Goal: Entertainment & Leisure: Consume media (video, audio)

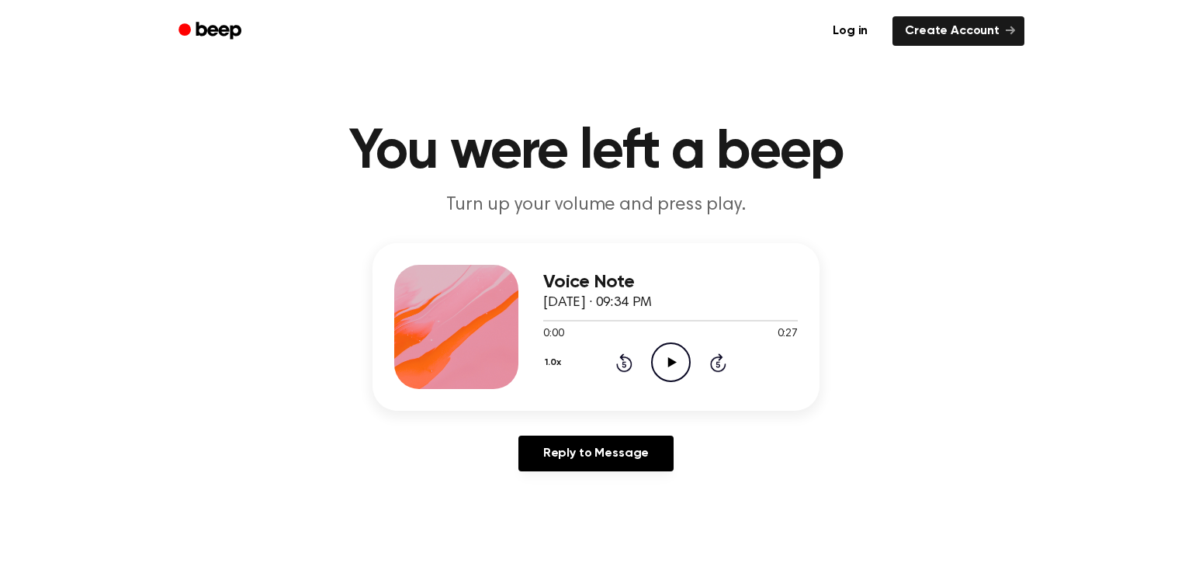
click at [537, 257] on div "Voice Note October 2, 2025 · 09:34 PM 0:00 0:27 Your browser does not support t…" at bounding box center [596, 327] width 447 height 168
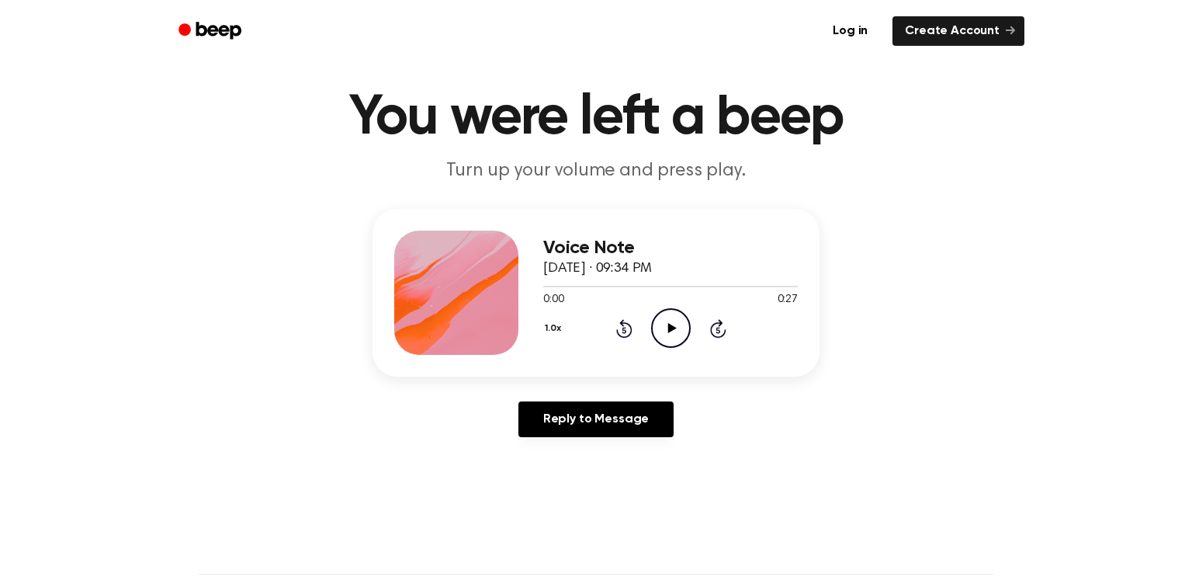
scroll to position [62, 0]
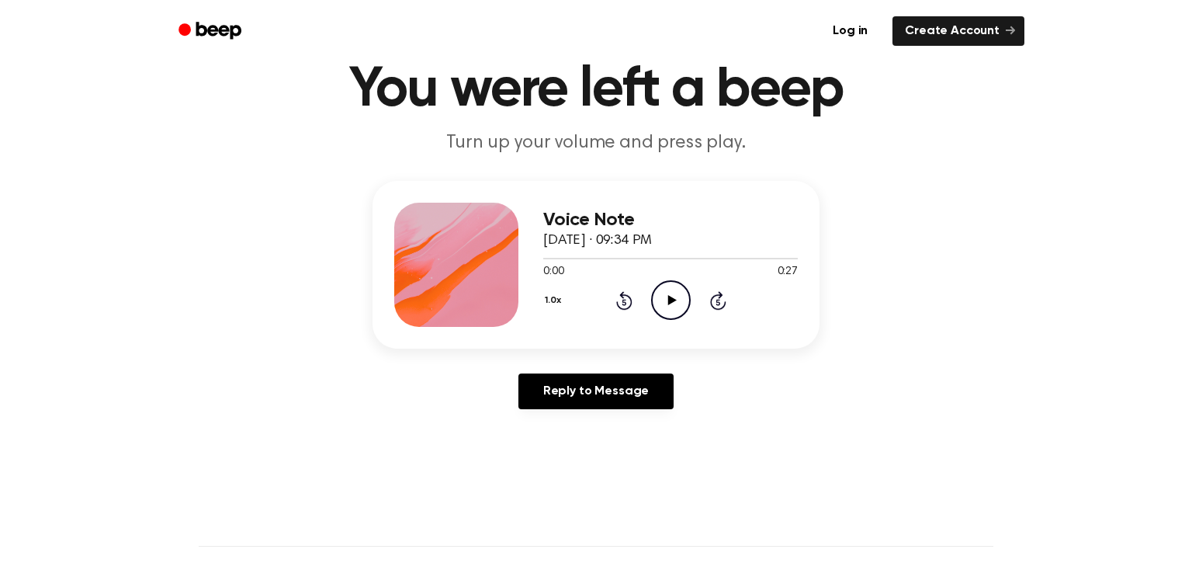
click at [664, 308] on icon "Play Audio" at bounding box center [671, 300] width 40 height 40
click at [664, 308] on icon "Pause Audio" at bounding box center [671, 300] width 40 height 40
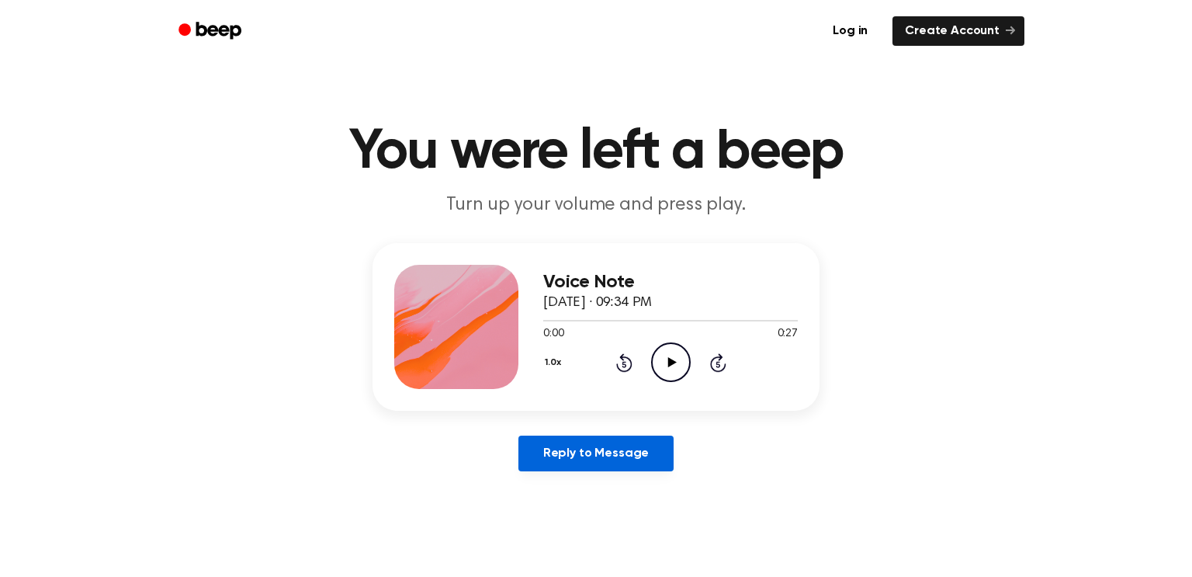
click at [553, 453] on link "Reply to Message" at bounding box center [595, 453] width 155 height 36
click at [683, 357] on icon "Play Audio" at bounding box center [671, 362] width 40 height 40
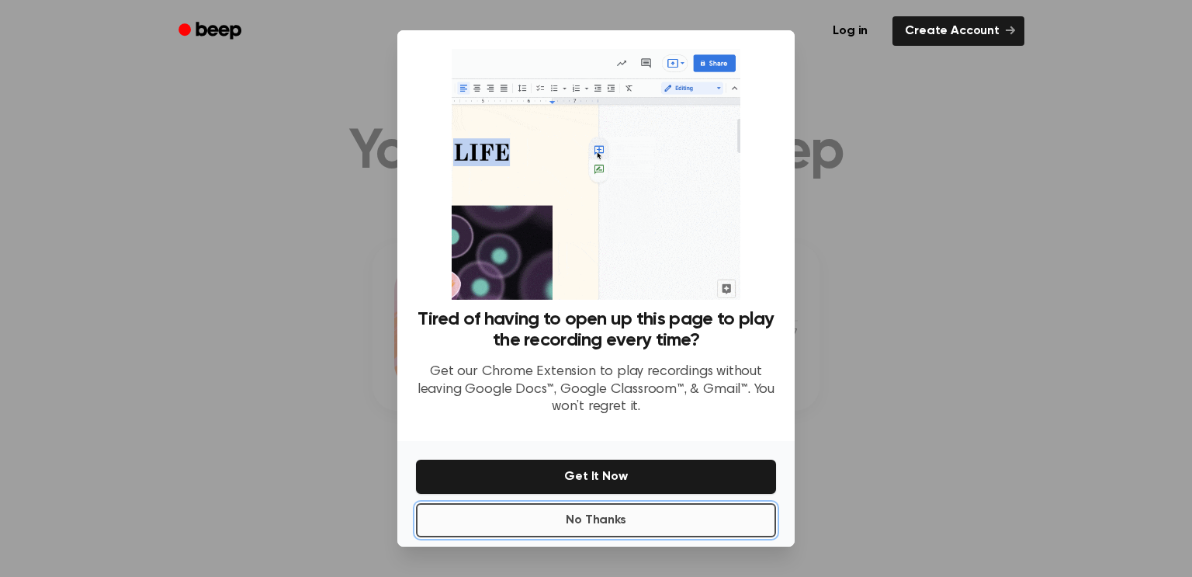
click at [612, 522] on button "No Thanks" at bounding box center [596, 520] width 360 height 34
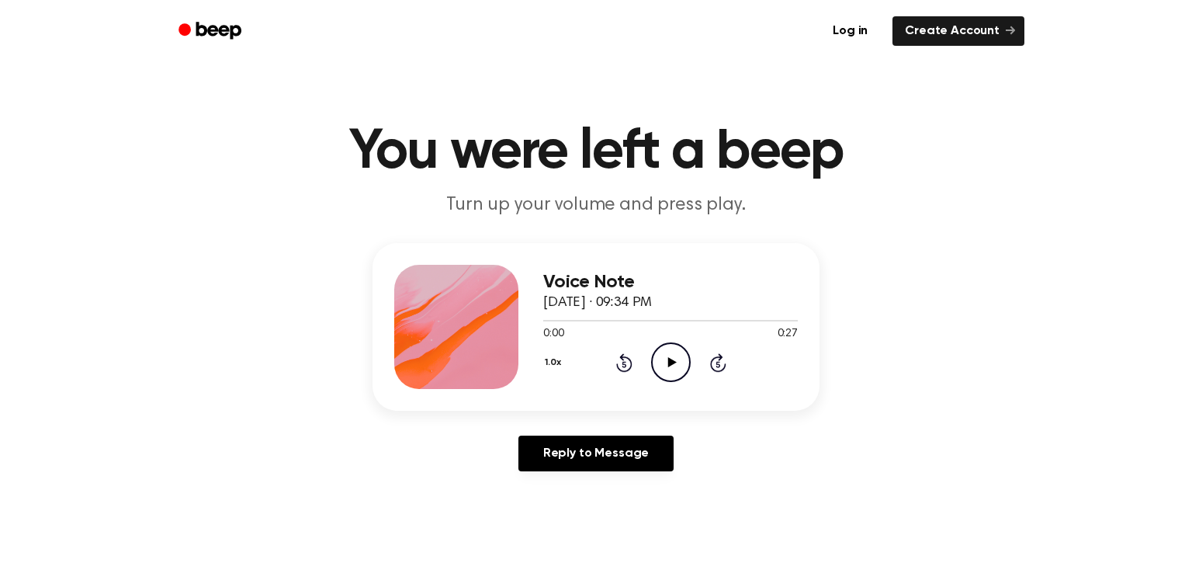
click at [660, 370] on icon "Play Audio" at bounding box center [671, 362] width 40 height 40
click at [544, 321] on div at bounding box center [620, 321] width 155 height 2
click at [677, 375] on icon "Play Audio" at bounding box center [671, 362] width 40 height 40
click at [680, 346] on circle at bounding box center [671, 362] width 38 height 38
click at [672, 356] on icon "Pause Audio" at bounding box center [671, 362] width 40 height 40
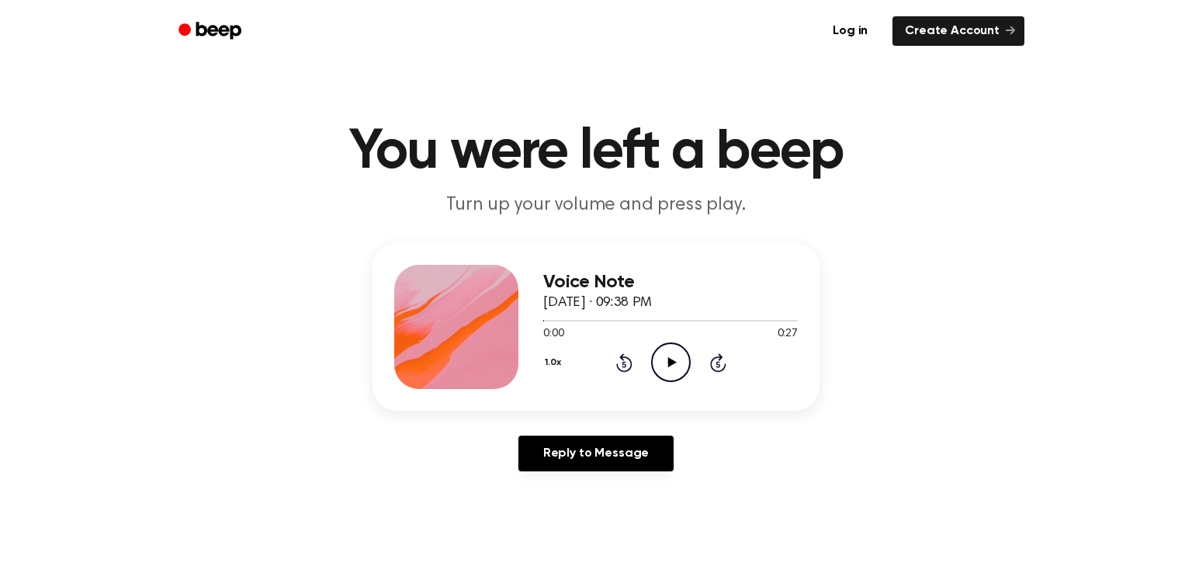
click at [672, 356] on icon "Play Audio" at bounding box center [671, 362] width 40 height 40
click at [672, 356] on icon "Pause Audio" at bounding box center [671, 362] width 40 height 40
click at [672, 356] on icon "Play Audio" at bounding box center [671, 362] width 40 height 40
click at [671, 355] on icon "Play Audio" at bounding box center [671, 362] width 40 height 40
click at [479, 335] on div at bounding box center [456, 327] width 124 height 124
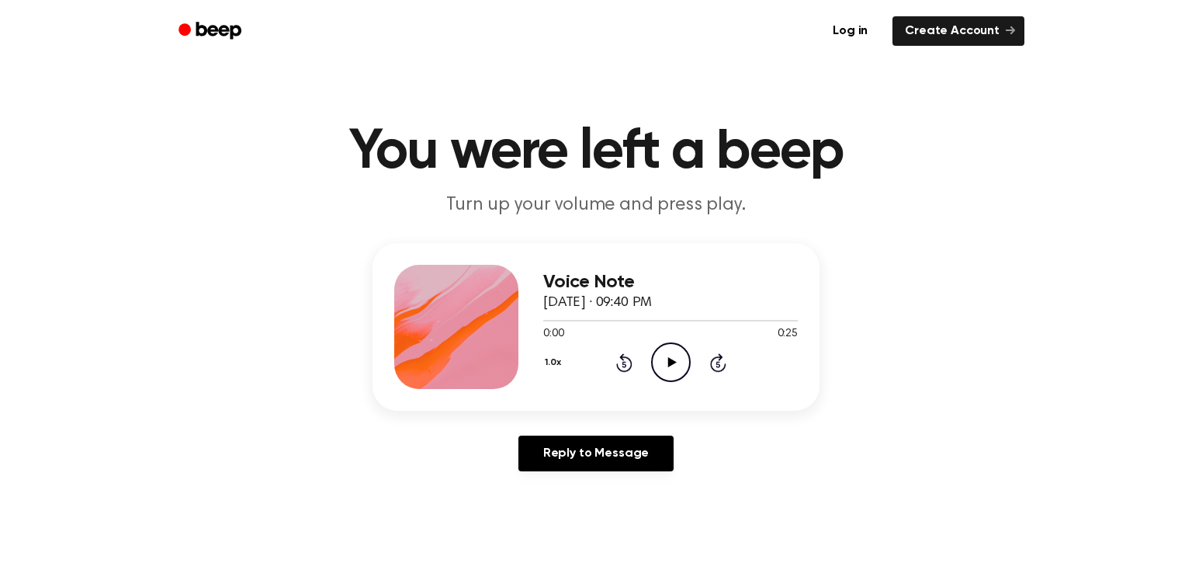
click at [653, 359] on icon "Play Audio" at bounding box center [671, 362] width 40 height 40
click at [684, 379] on icon "Play Audio" at bounding box center [671, 362] width 40 height 40
click at [664, 362] on icon "Pause Audio" at bounding box center [671, 362] width 40 height 40
click at [664, 362] on icon "Play Audio" at bounding box center [671, 362] width 40 height 40
click at [664, 362] on icon "Pause Audio" at bounding box center [671, 362] width 40 height 40
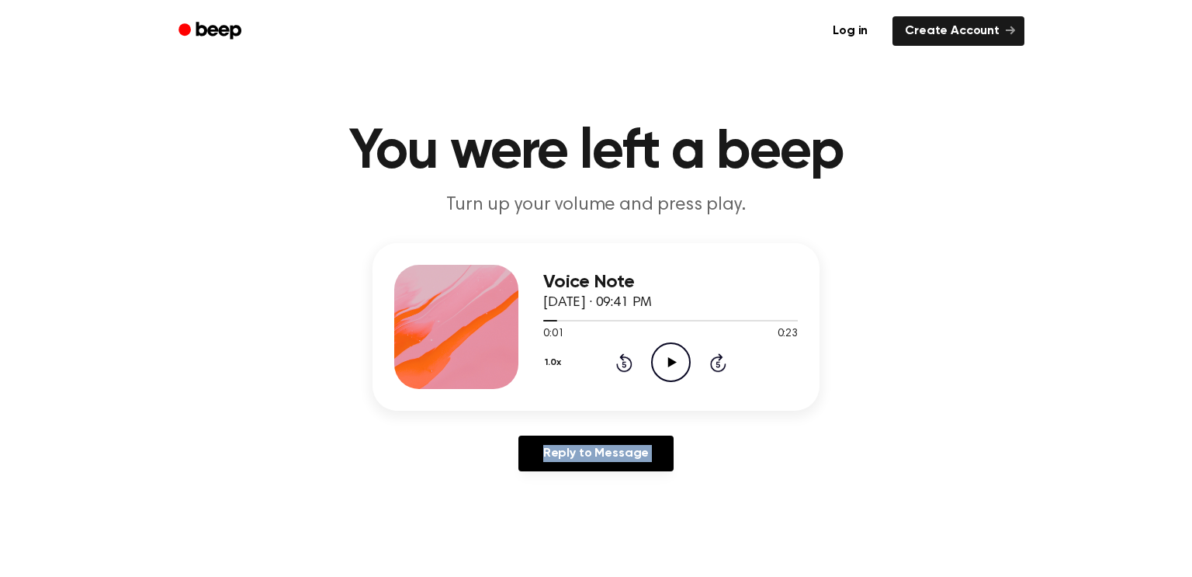
click at [664, 362] on icon "Play Audio" at bounding box center [671, 362] width 40 height 40
click at [664, 362] on icon "Pause Audio" at bounding box center [671, 362] width 40 height 40
click at [664, 362] on icon "Play Audio" at bounding box center [671, 362] width 40 height 40
click at [664, 362] on icon "Pause Audio" at bounding box center [671, 362] width 40 height 40
click at [664, 362] on icon "Play Audio" at bounding box center [671, 362] width 40 height 40
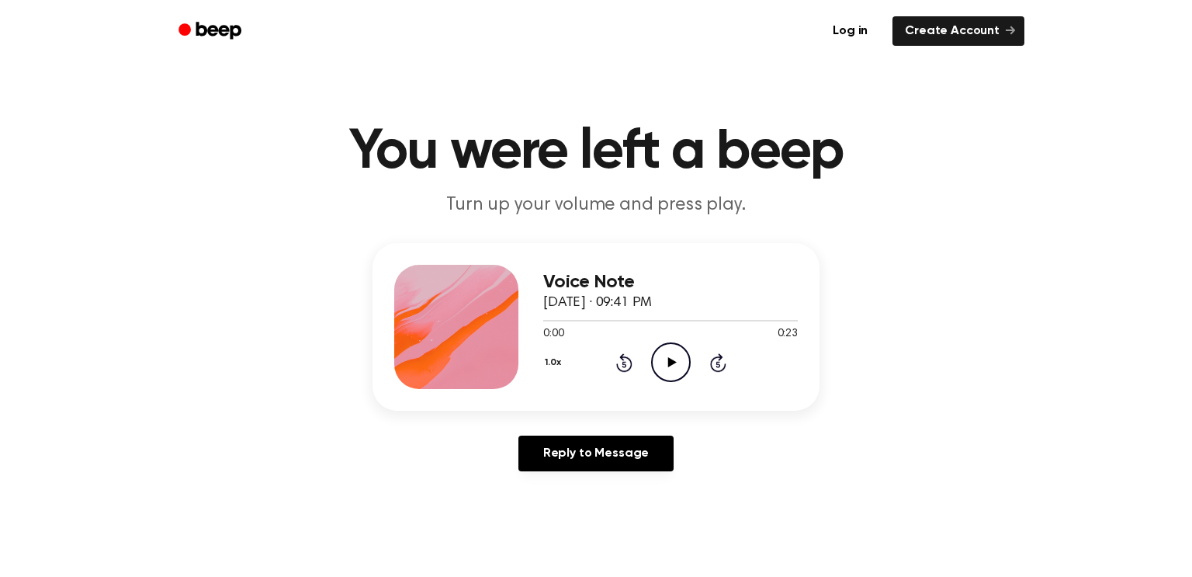
click at [656, 357] on icon "Play Audio" at bounding box center [671, 362] width 40 height 40
click at [690, 359] on icon "Play Audio" at bounding box center [671, 362] width 40 height 40
click at [676, 376] on icon "Play Audio" at bounding box center [671, 362] width 40 height 40
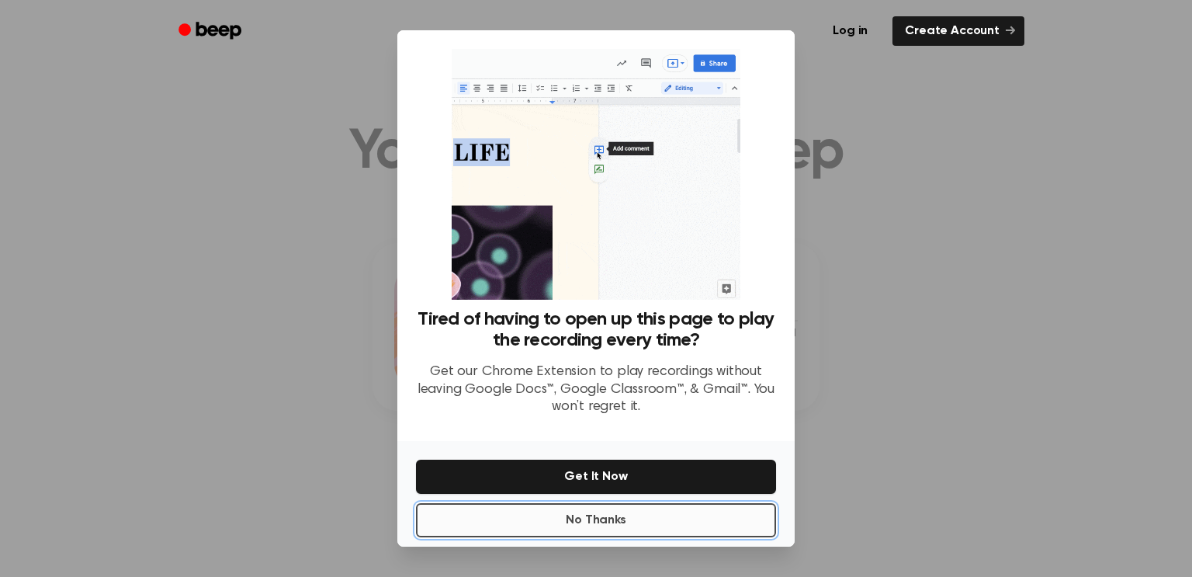
click at [600, 522] on button "No Thanks" at bounding box center [596, 520] width 360 height 34
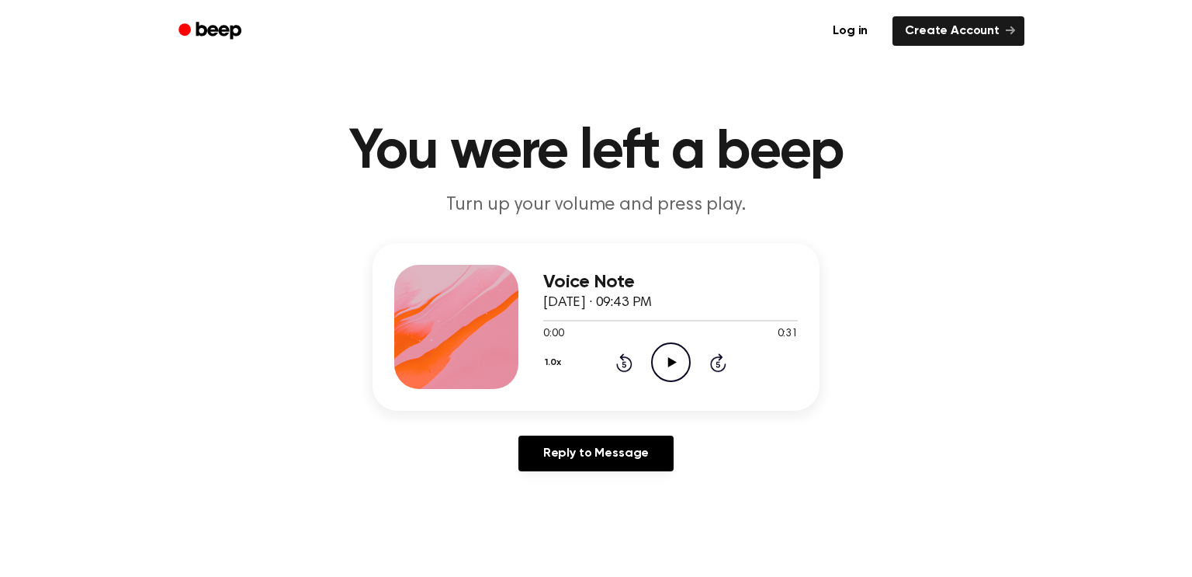
click at [676, 366] on icon "Play Audio" at bounding box center [671, 362] width 40 height 40
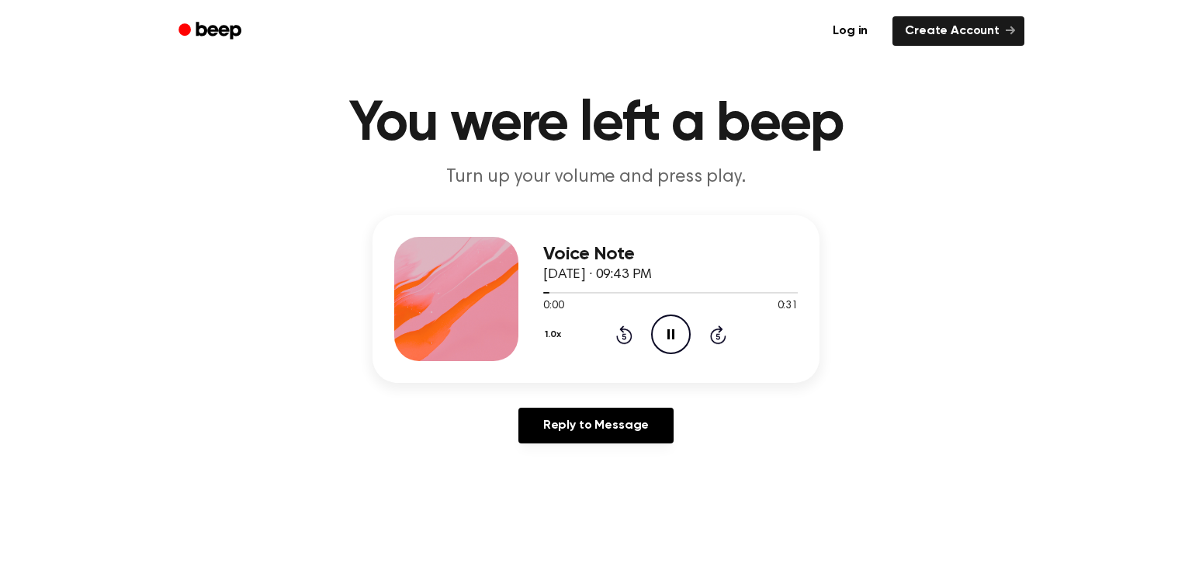
scroll to position [43, 0]
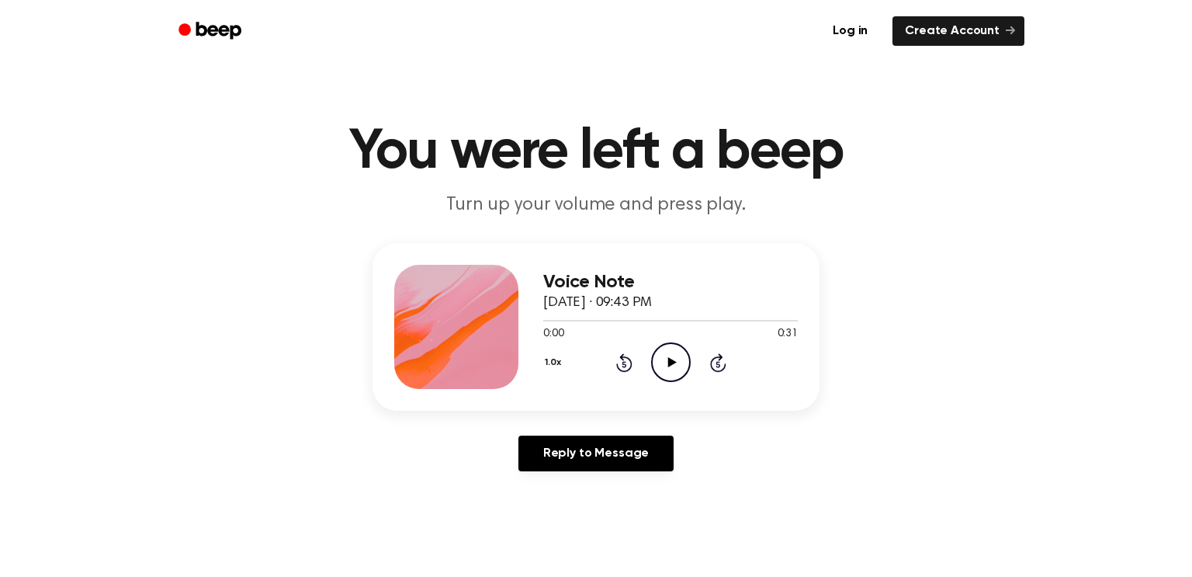
click at [674, 352] on icon "Play Audio" at bounding box center [671, 362] width 40 height 40
click at [671, 376] on icon "Play Audio" at bounding box center [671, 362] width 40 height 40
click at [667, 372] on icon "Play Audio" at bounding box center [671, 362] width 40 height 40
click at [673, 345] on icon "Play Audio" at bounding box center [671, 362] width 40 height 40
click at [654, 367] on icon "Play Audio" at bounding box center [671, 362] width 40 height 40
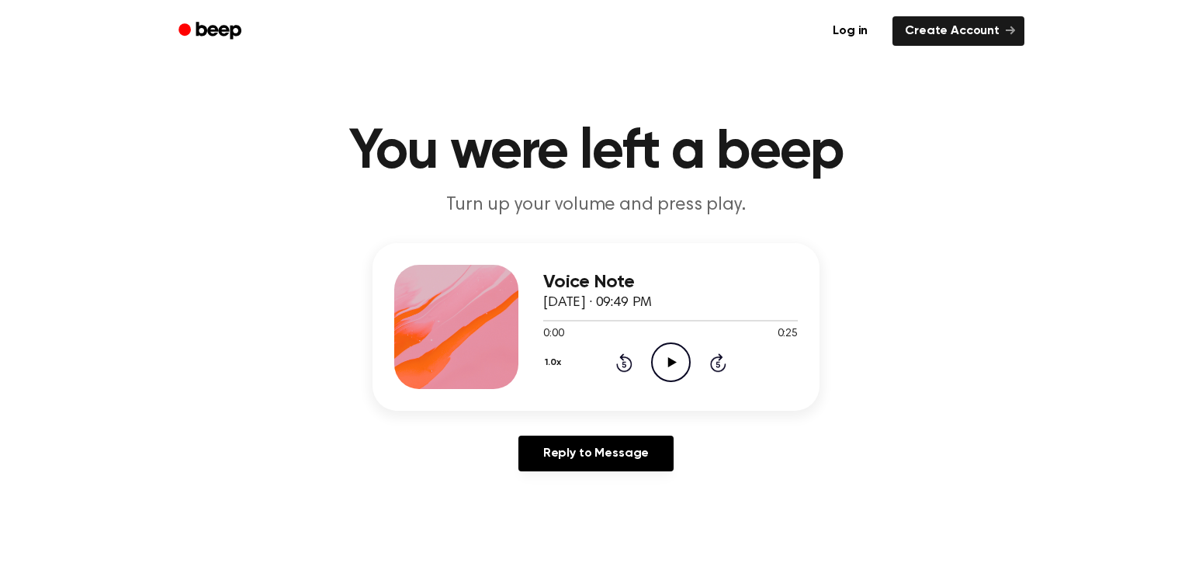
click at [658, 348] on circle at bounding box center [671, 362] width 38 height 38
click at [683, 349] on circle at bounding box center [671, 362] width 38 height 38
